Goal: Task Accomplishment & Management: Manage account settings

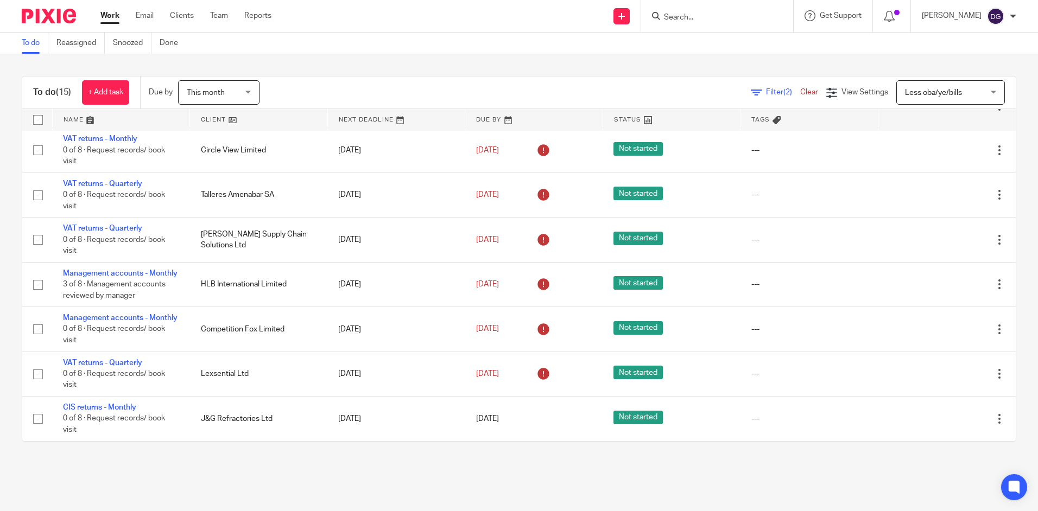
scroll to position [460, 0]
click at [678, 21] on input "Search" at bounding box center [712, 18] width 98 height 10
click at [73, 45] on link "Reassigned" at bounding box center [80, 43] width 48 height 21
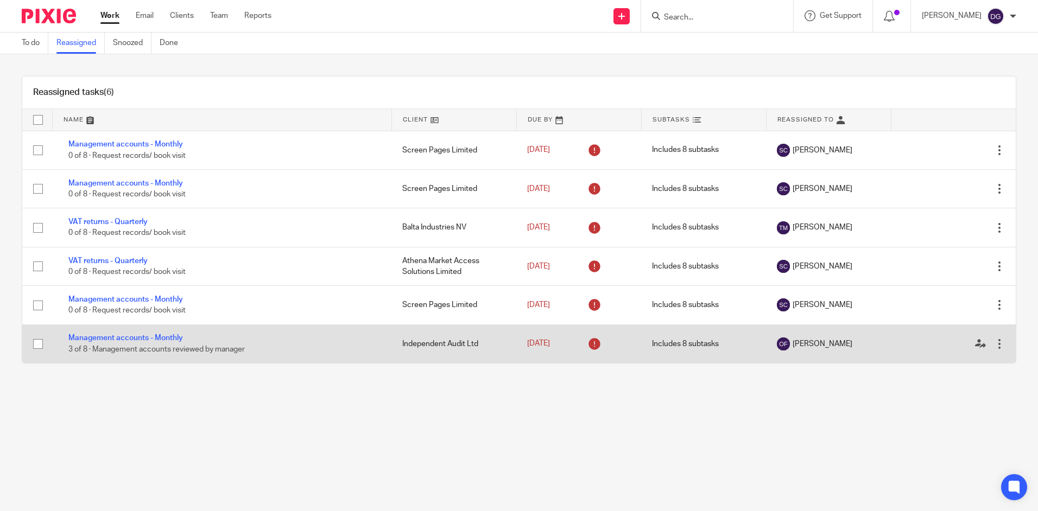
click at [994, 344] on div at bounding box center [999, 344] width 11 height 11
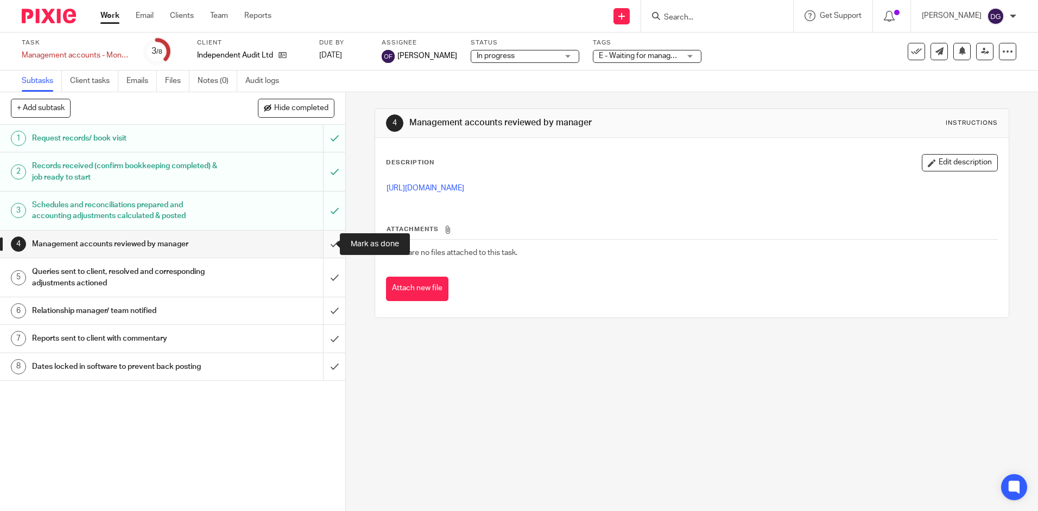
click at [327, 249] on input "submit" at bounding box center [172, 244] width 345 height 27
click at [324, 270] on input "submit" at bounding box center [172, 277] width 345 height 39
click at [326, 303] on input "submit" at bounding box center [172, 310] width 345 height 27
click at [326, 341] on input "submit" at bounding box center [172, 338] width 345 height 27
click at [325, 359] on input "submit" at bounding box center [172, 366] width 345 height 27
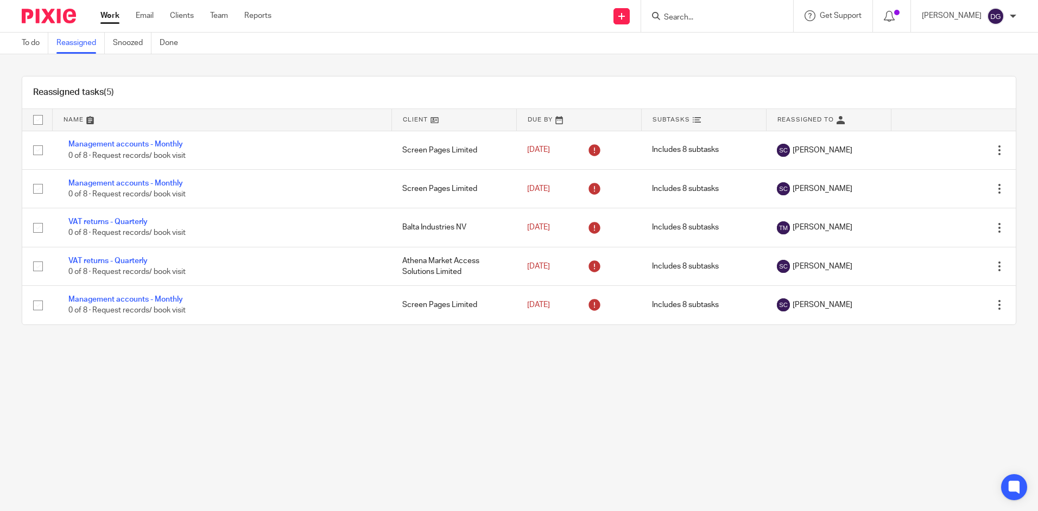
click at [45, 55] on div "Reassigned tasks (5) Name Client Due By Subtasks Reassigned To Management accou…" at bounding box center [519, 200] width 1038 height 293
click at [35, 50] on link "To do" at bounding box center [35, 43] width 27 height 21
